Goal: Communication & Community: Connect with others

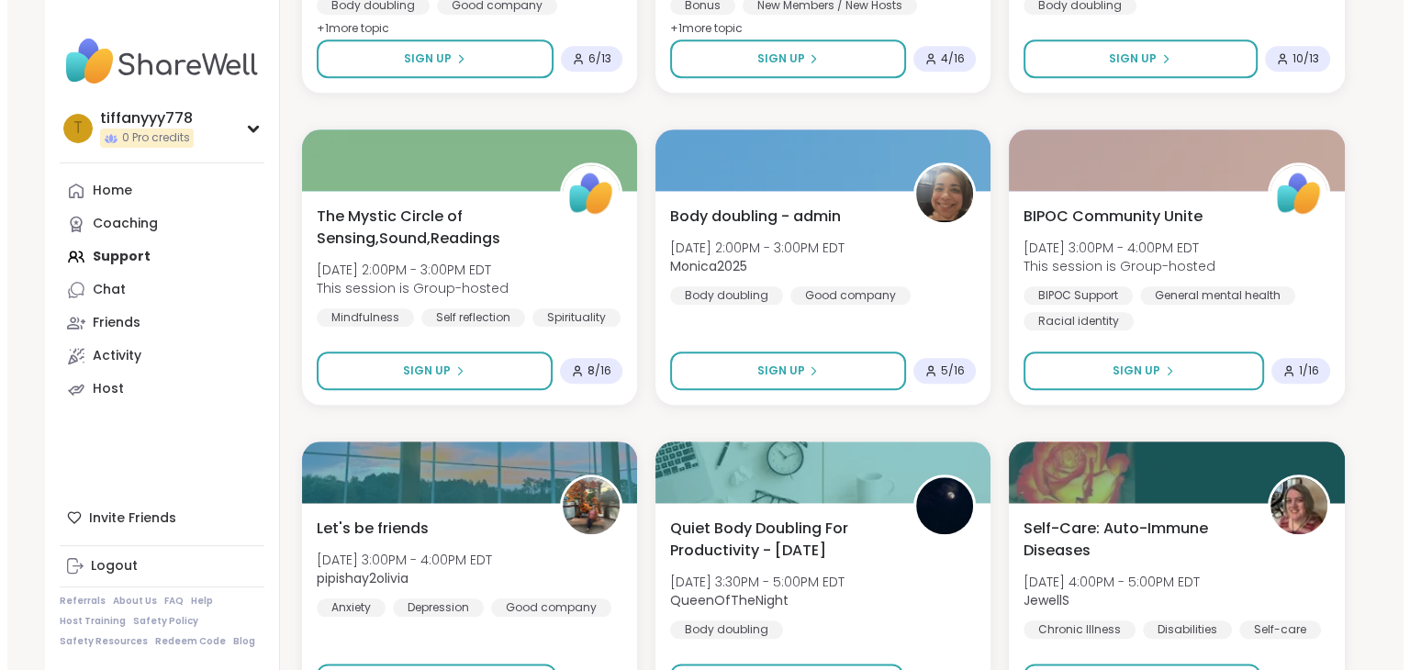
scroll to position [1929, 0]
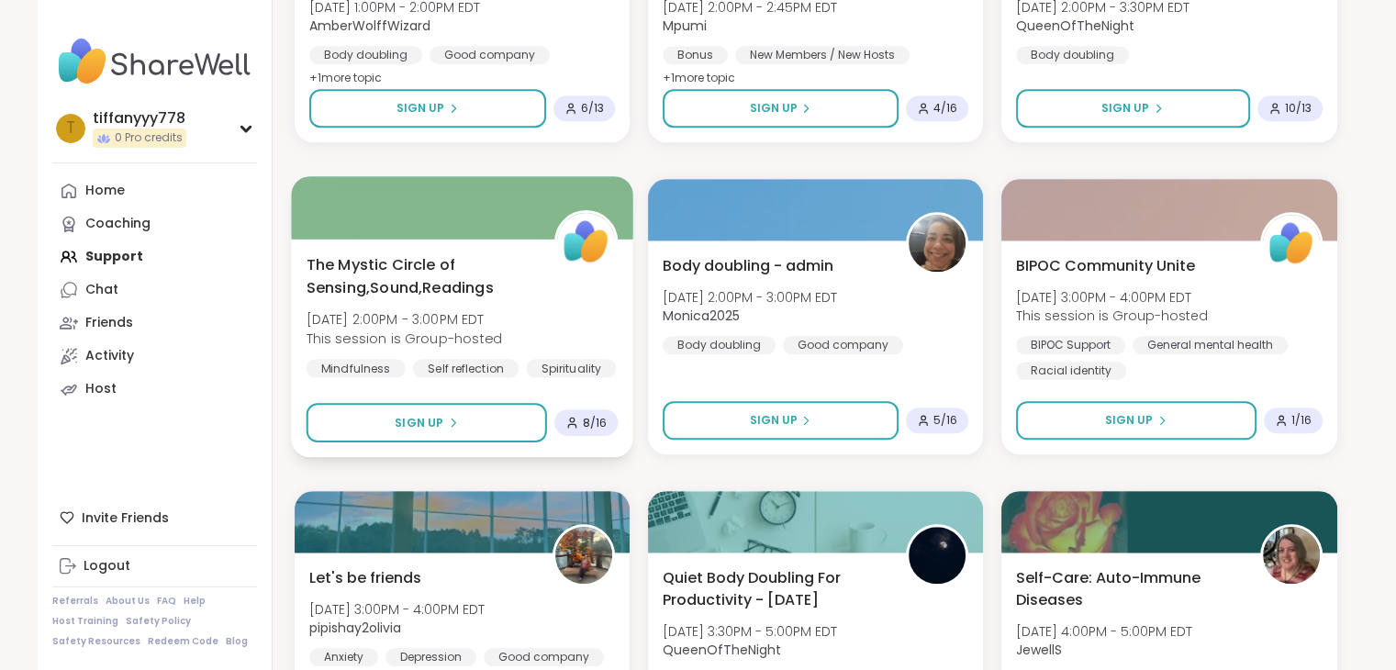
click at [416, 284] on span "The Mystic Circle of Sensing,Sound,Readings" at bounding box center [420, 275] width 228 height 45
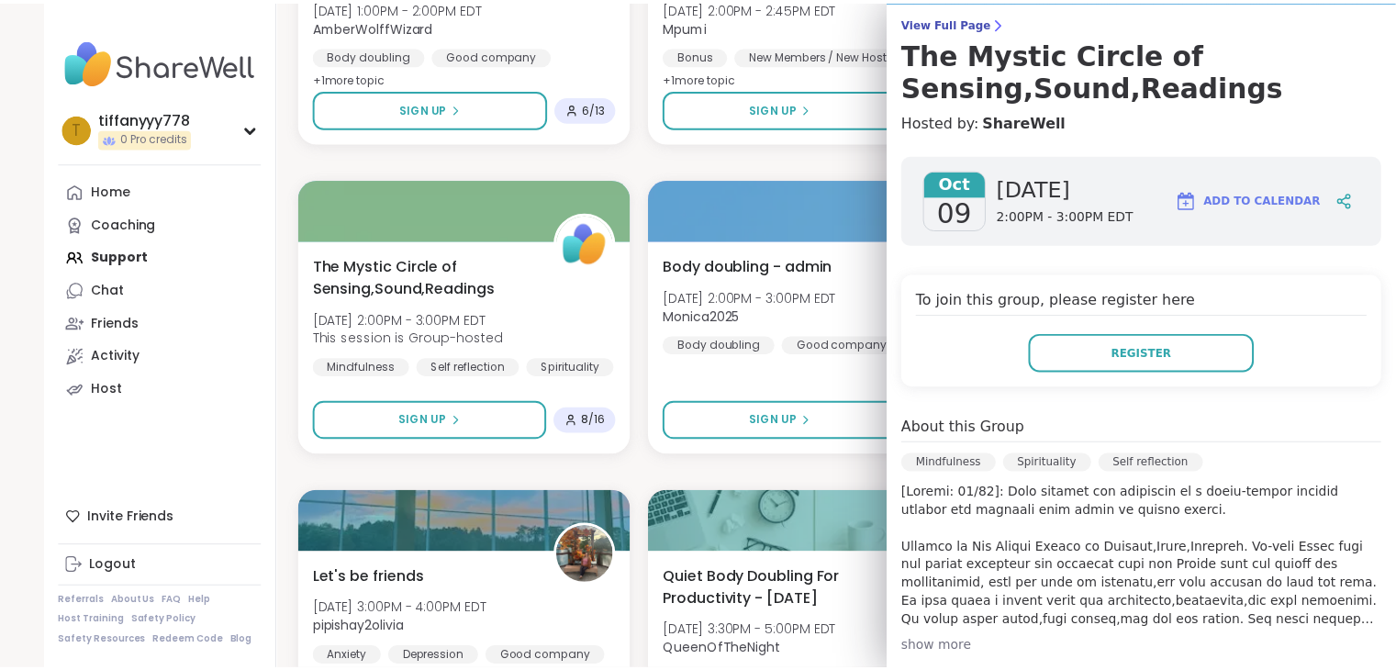
scroll to position [184, 0]
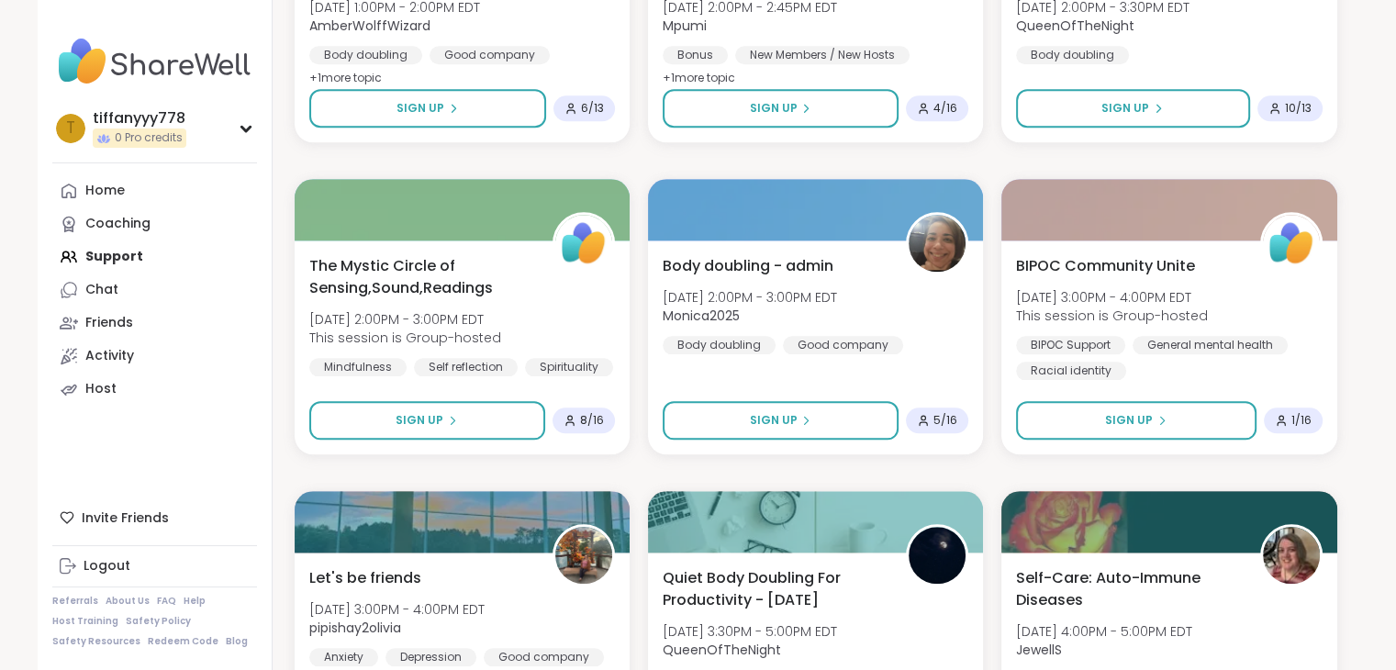
drag, startPoint x: 310, startPoint y: 159, endPoint x: 1379, endPoint y: 137, distance: 1068.6
click at [1379, 137] on div "tiffanyyy778 0 Pro credits t tiffanyyy778 0 Pro credits Profile Membership Sett…" at bounding box center [698, 80] width 1396 height 4019
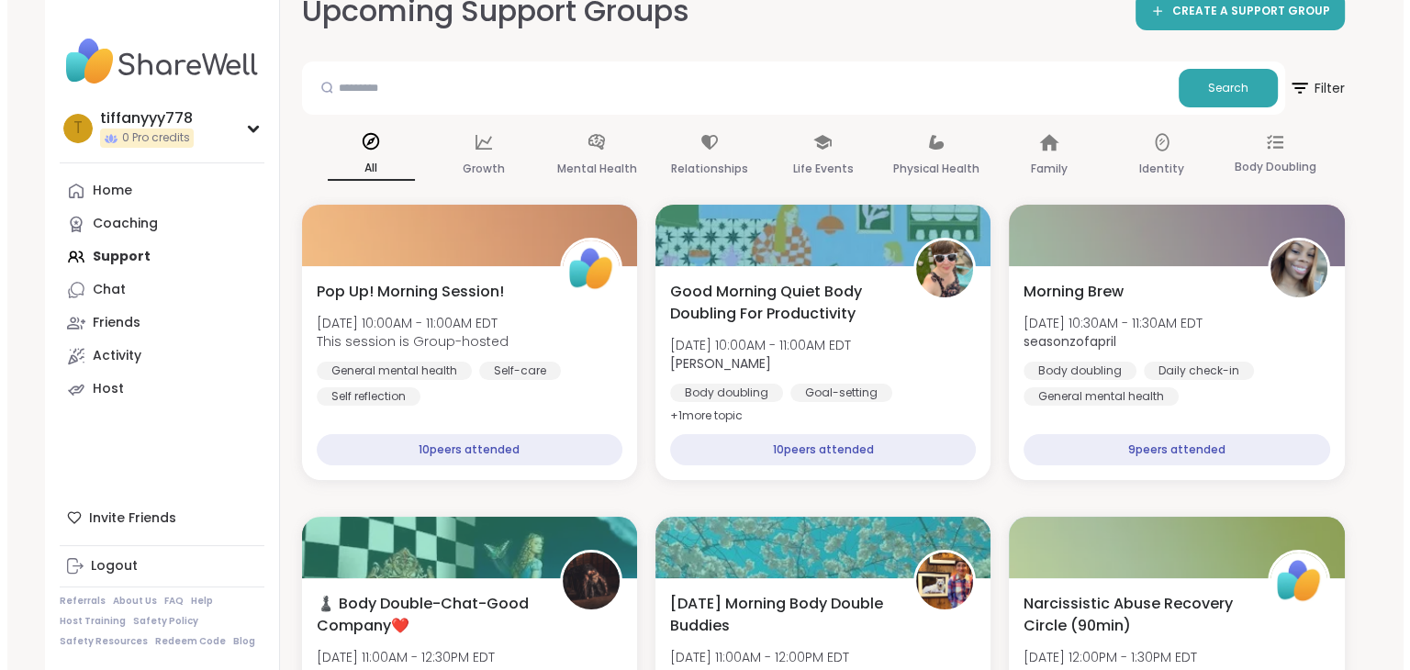
scroll to position [0, 0]
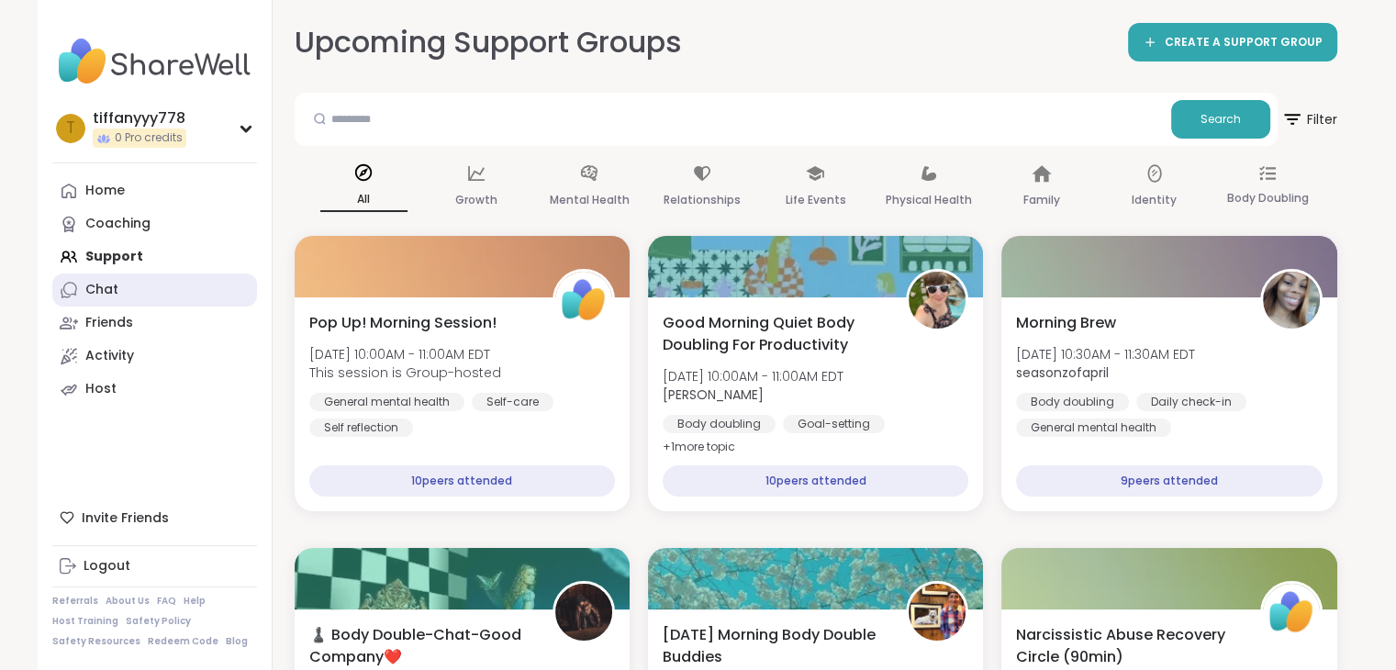
click at [92, 283] on div "Chat" at bounding box center [101, 290] width 33 height 18
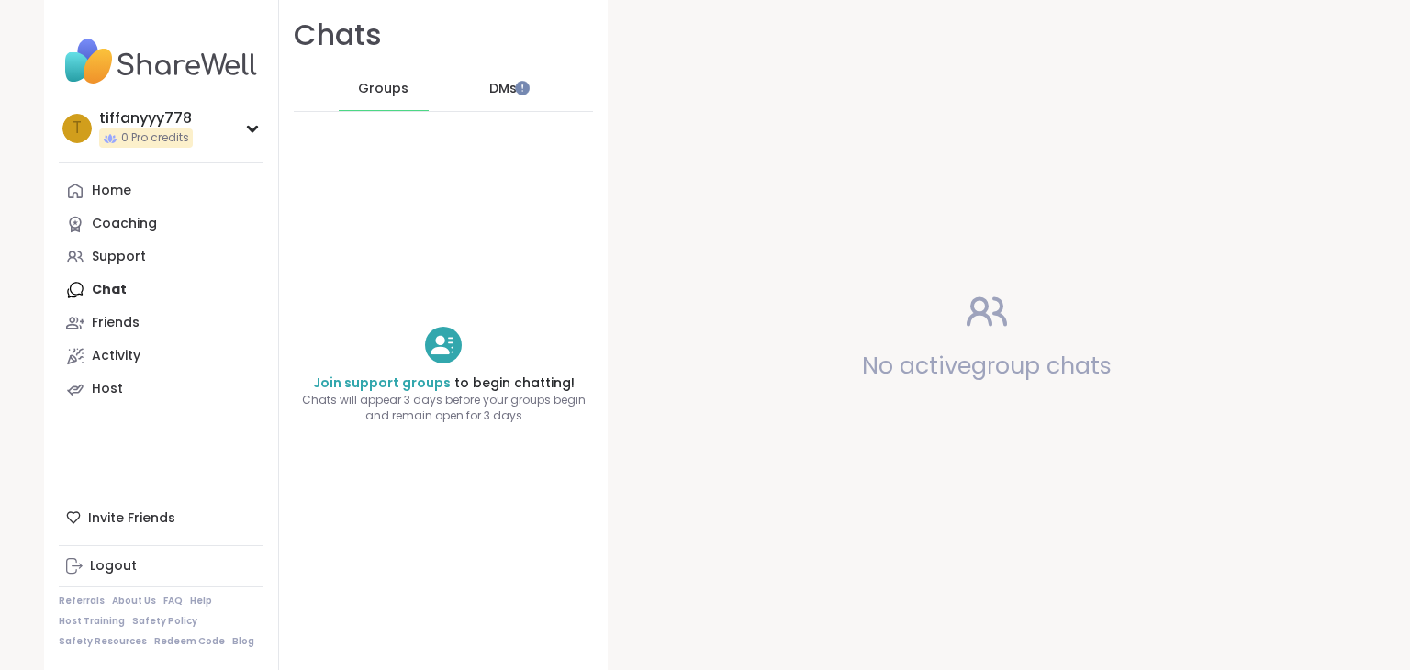
click at [489, 83] on span "DMs" at bounding box center [503, 89] width 28 height 18
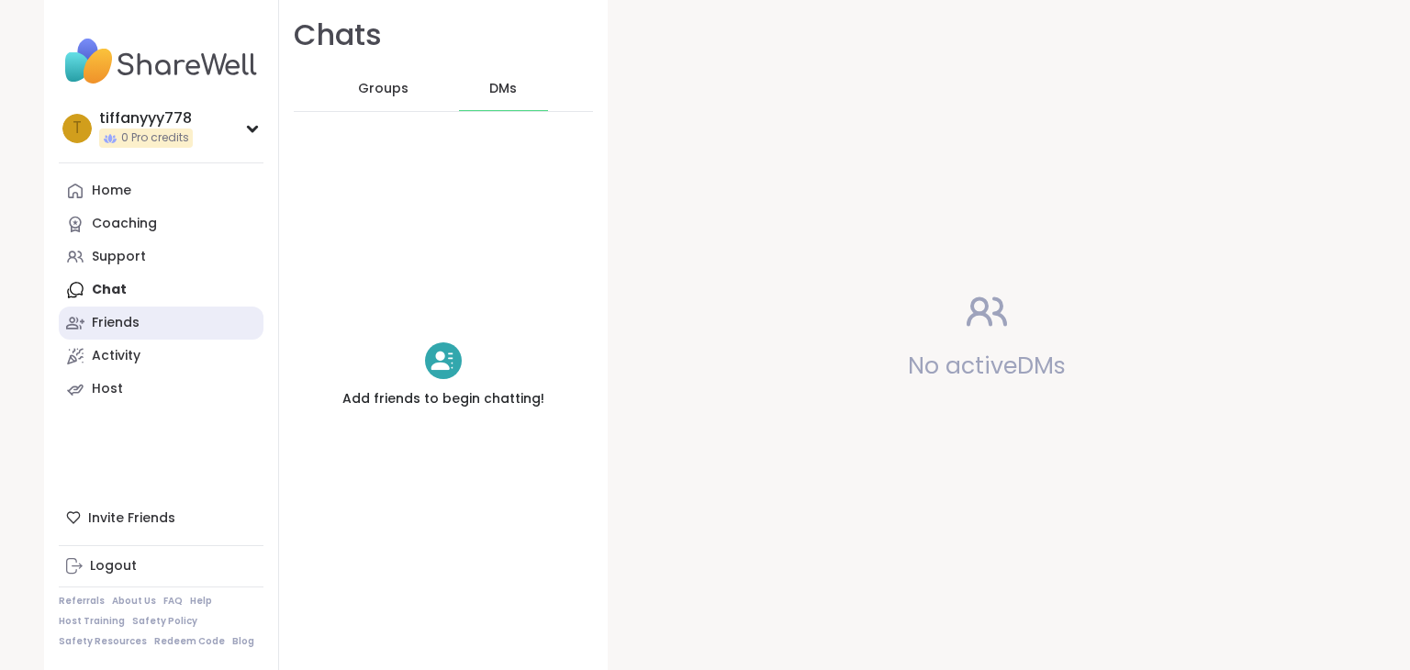
click at [110, 327] on div "Friends" at bounding box center [116, 323] width 48 height 18
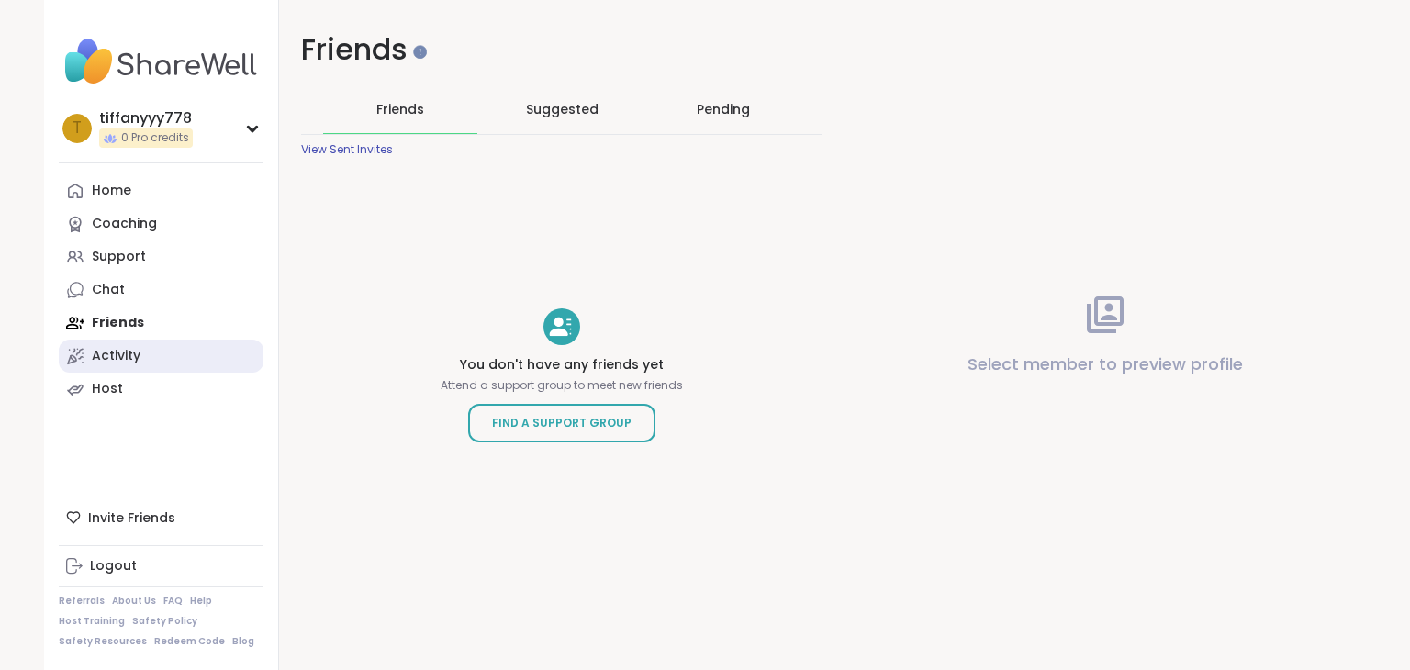
click at [101, 354] on div "Activity" at bounding box center [116, 356] width 49 height 18
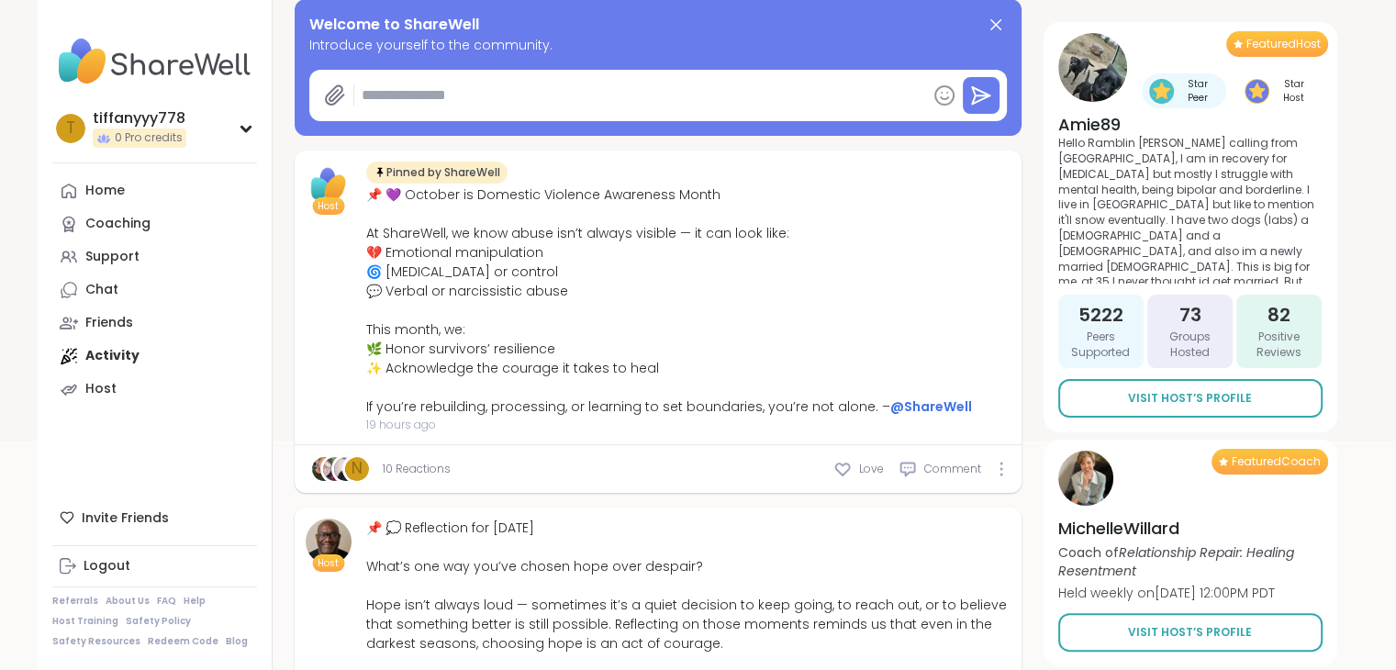
scroll to position [294, 0]
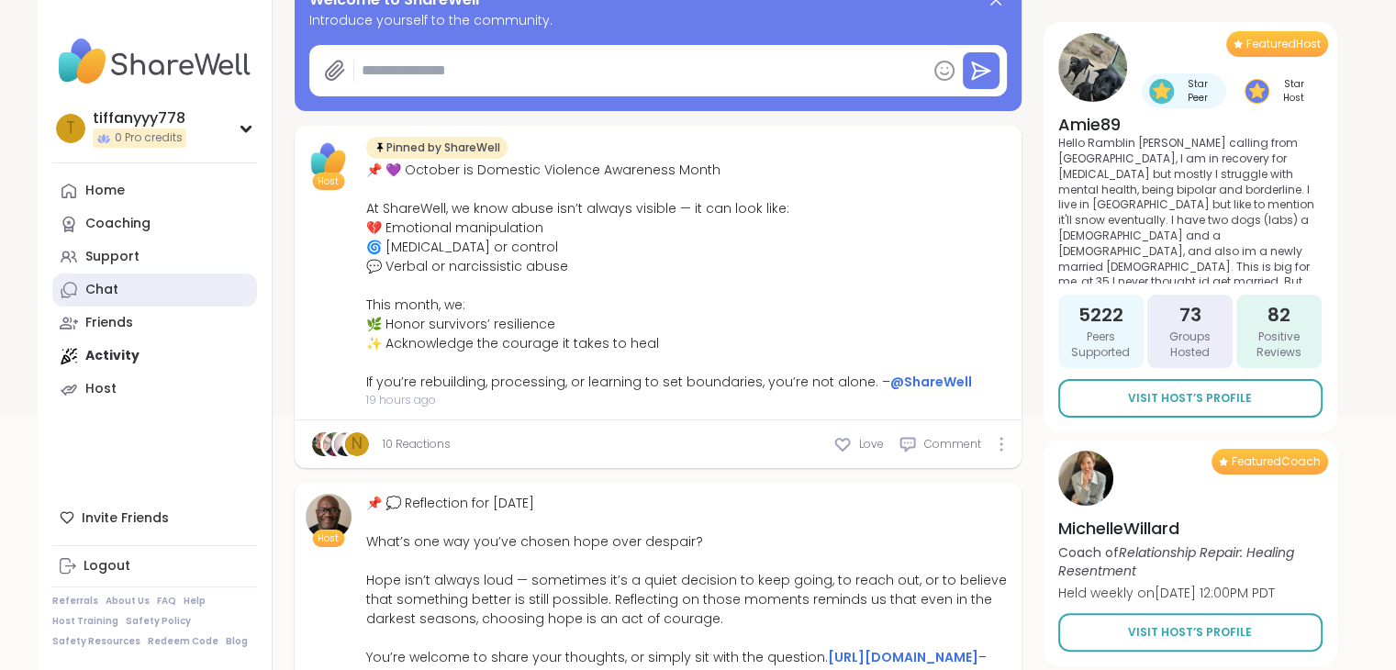
drag, startPoint x: 261, startPoint y: 294, endPoint x: 235, endPoint y: 296, distance: 25.8
click at [235, 296] on link "Chat" at bounding box center [154, 290] width 205 height 33
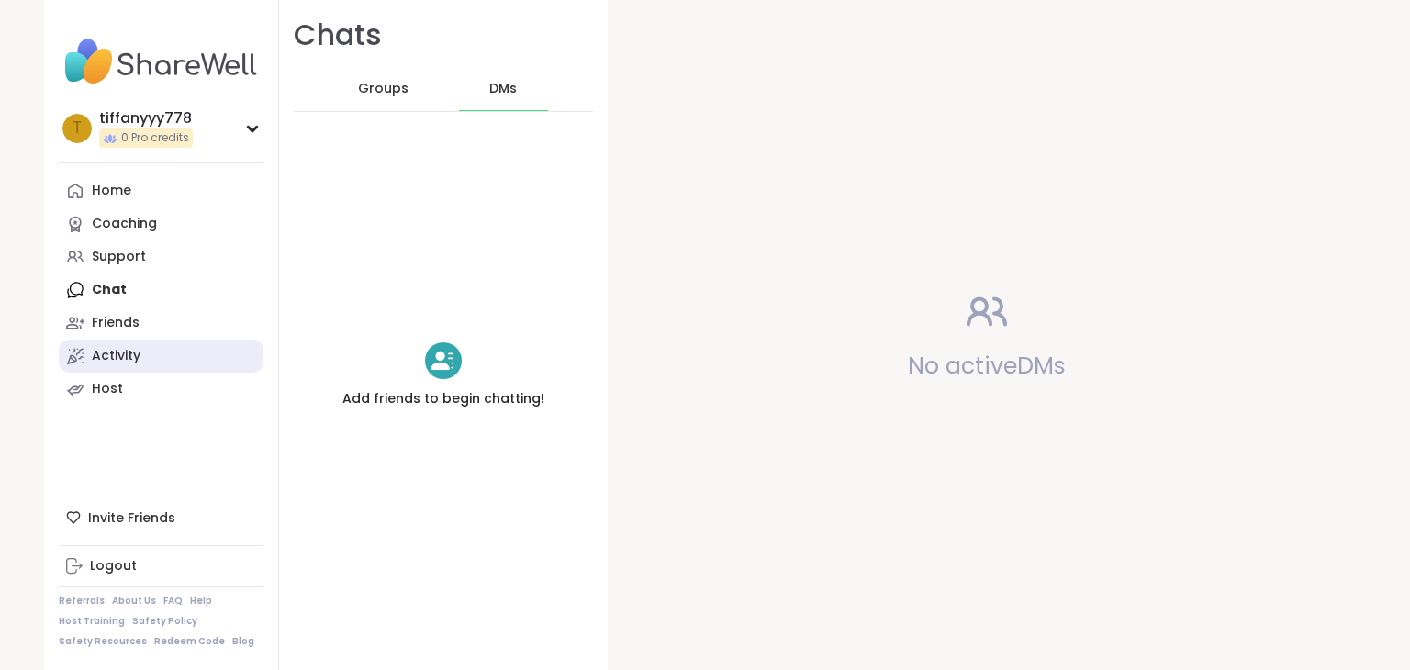
click at [114, 360] on div "Activity" at bounding box center [116, 356] width 49 height 18
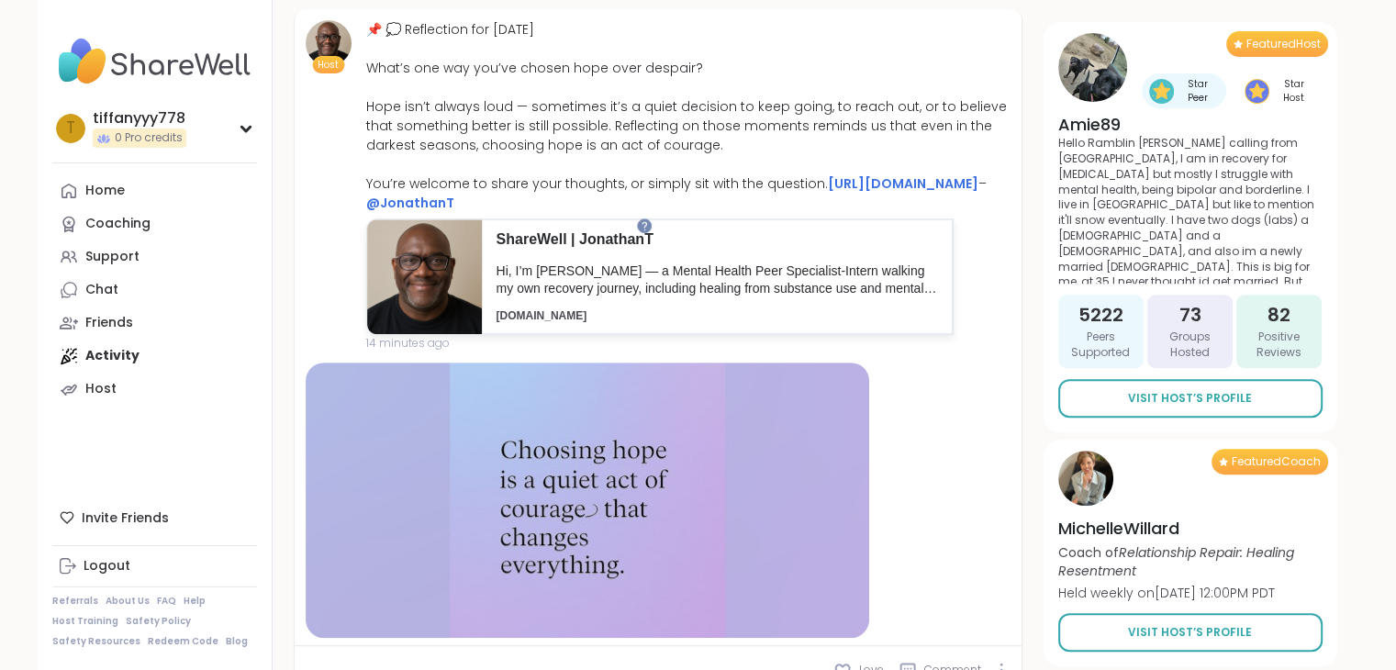
scroll to position [771, 0]
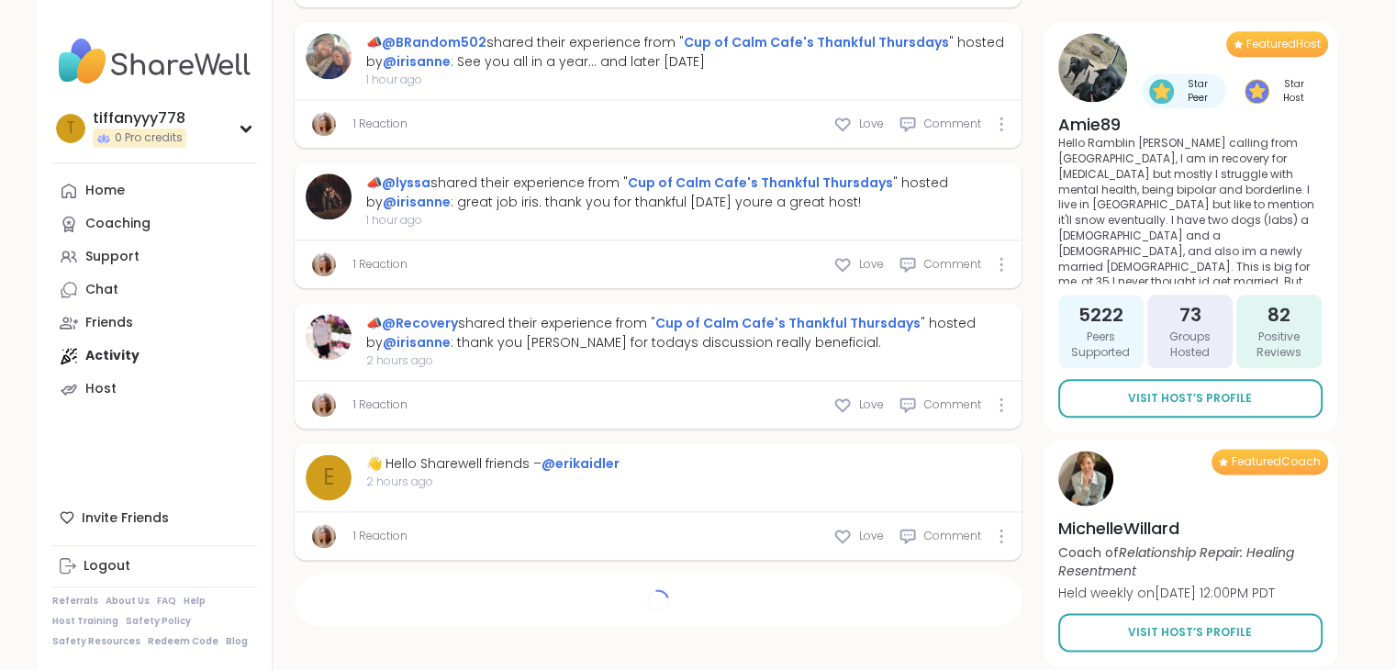
type textarea "*"
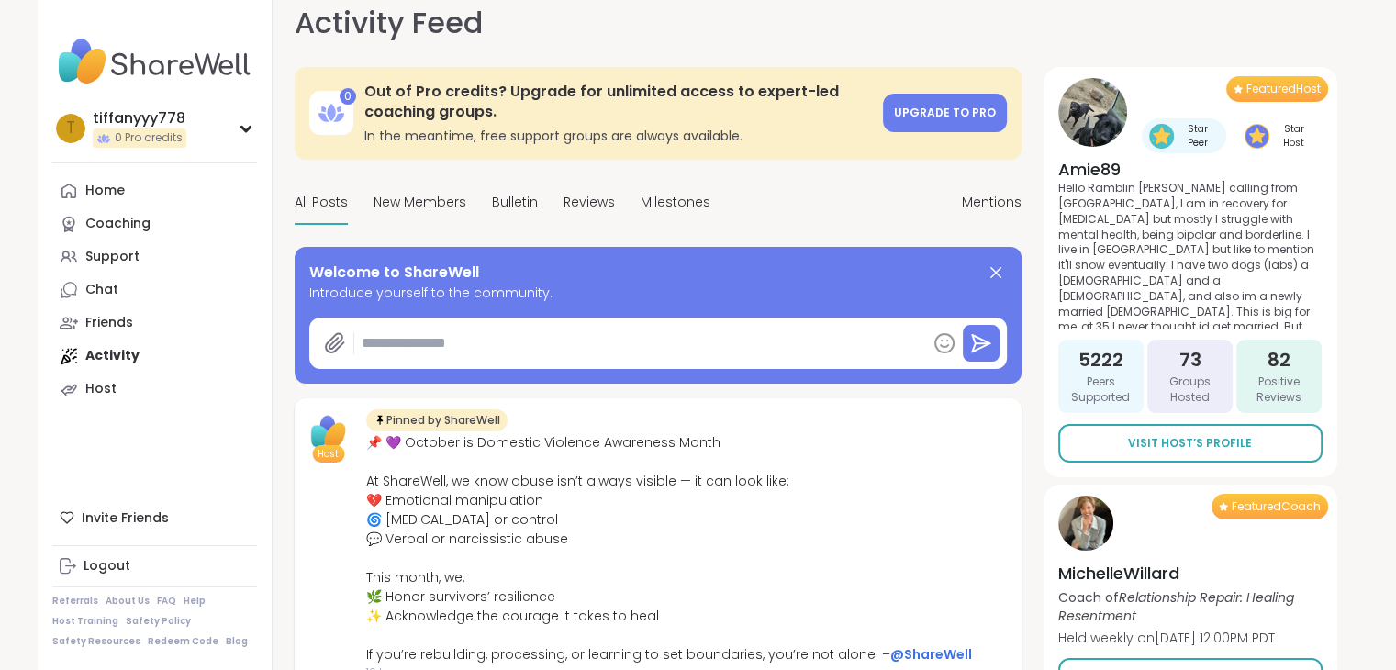
scroll to position [0, 0]
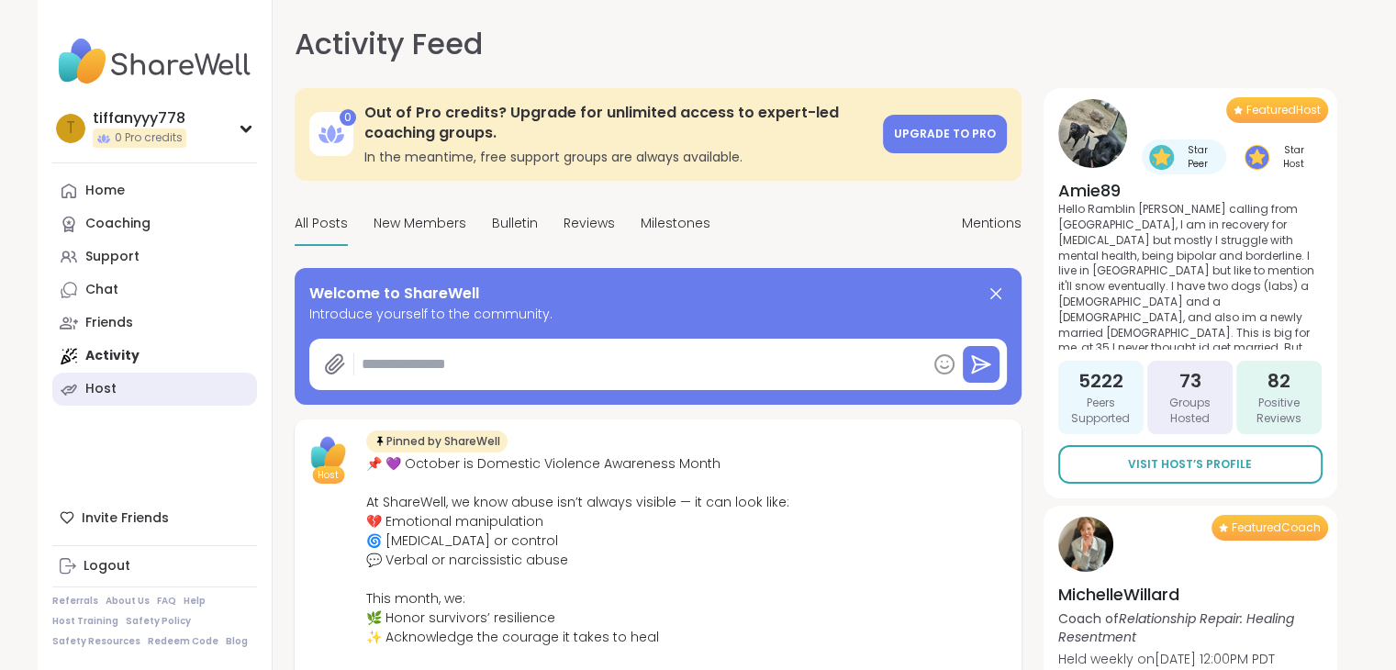
click at [92, 380] on div "Host" at bounding box center [100, 389] width 31 height 18
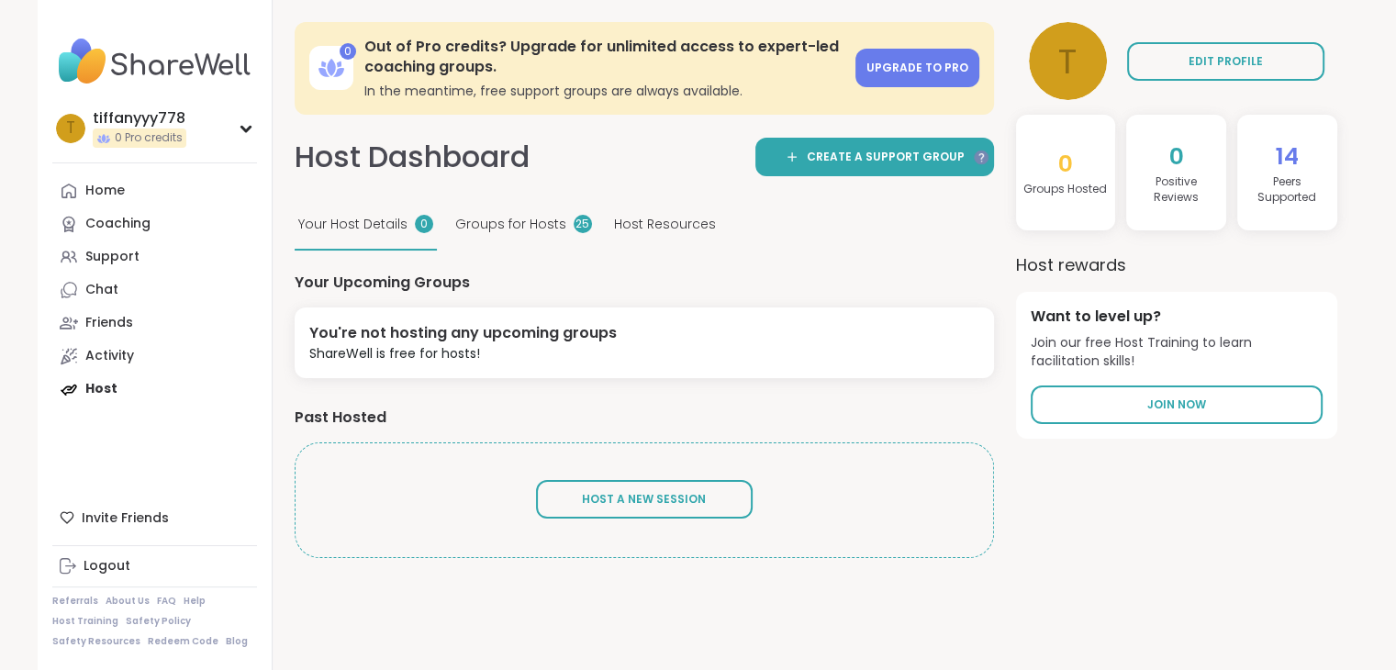
drag, startPoint x: 956, startPoint y: 41, endPoint x: 811, endPoint y: 6, distance: 149.4
click at [811, 6] on div "0 Out of Pro credits? Upgrade for unlimited access to expert-led coaching group…" at bounding box center [816, 335] width 1087 height 670
click at [1212, 69] on span "EDIT PROFILE" at bounding box center [1226, 61] width 74 height 17
